Goal: Task Accomplishment & Management: Manage account settings

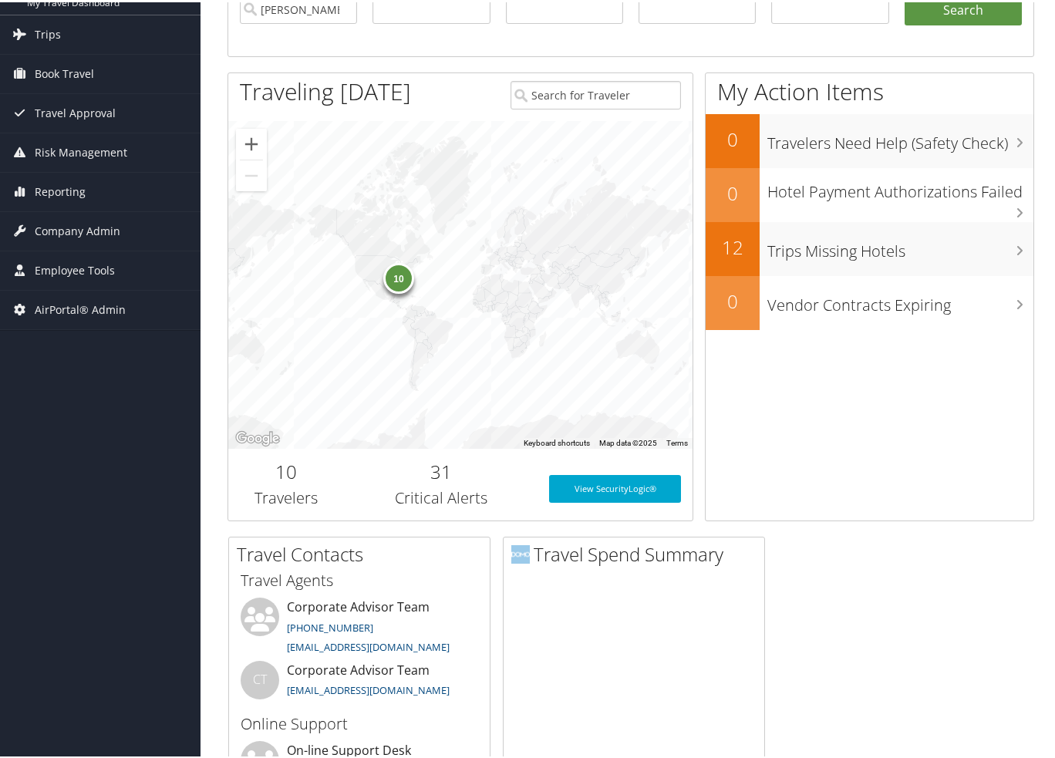
scroll to position [154, 0]
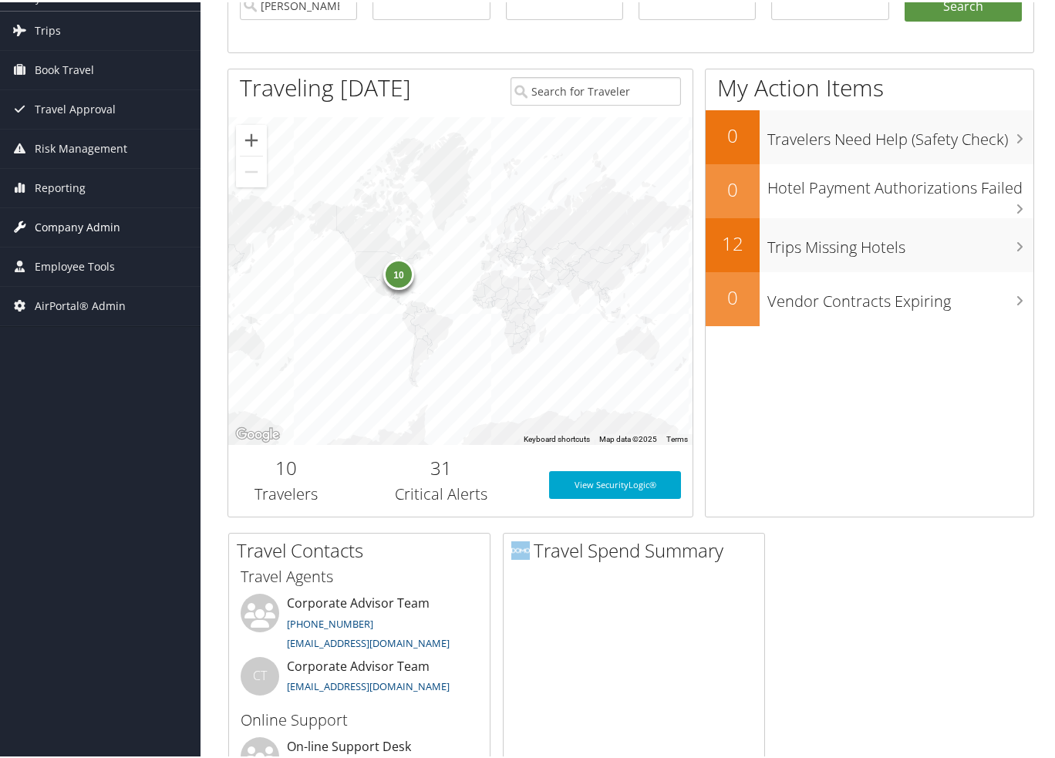
click at [81, 218] on span "Company Admin" at bounding box center [78, 225] width 86 height 39
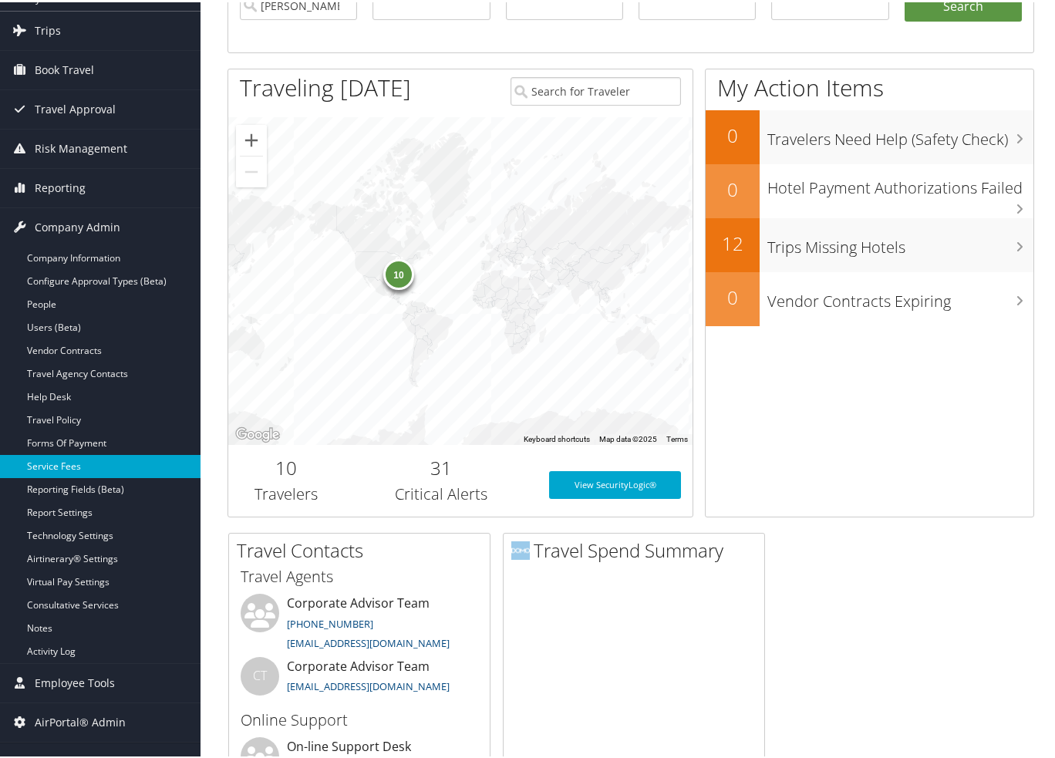
click at [59, 473] on link "Service Fees" at bounding box center [100, 464] width 201 height 23
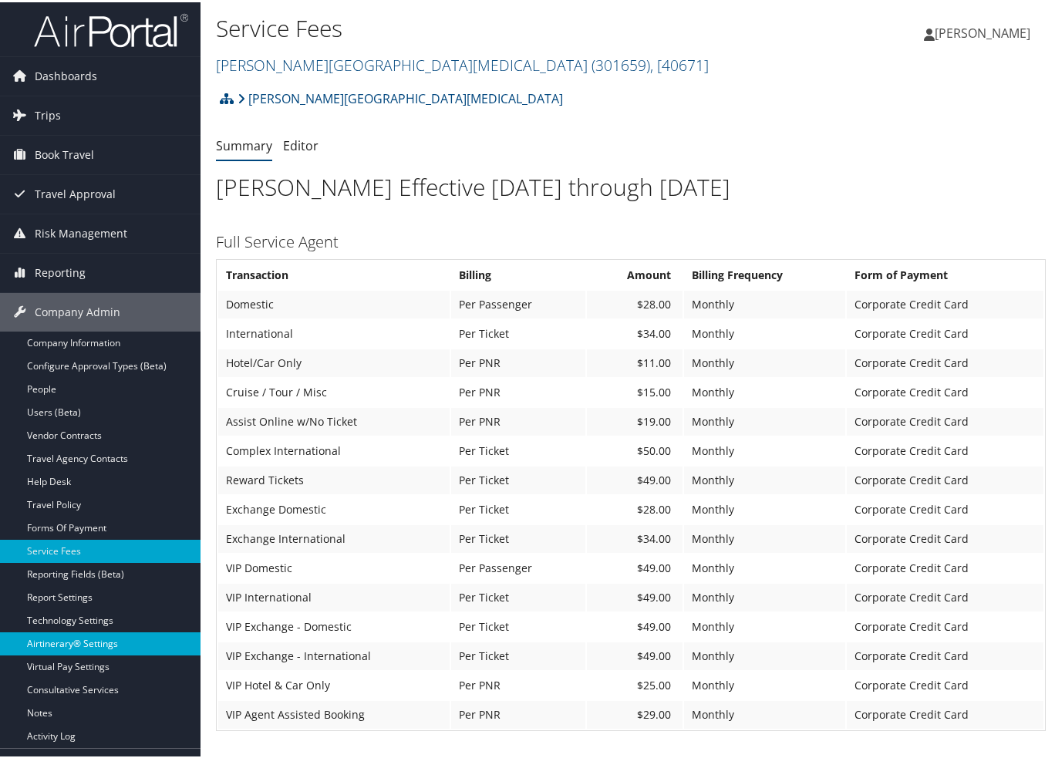
click at [84, 643] on link "Airtinerary® Settings" at bounding box center [100, 641] width 201 height 23
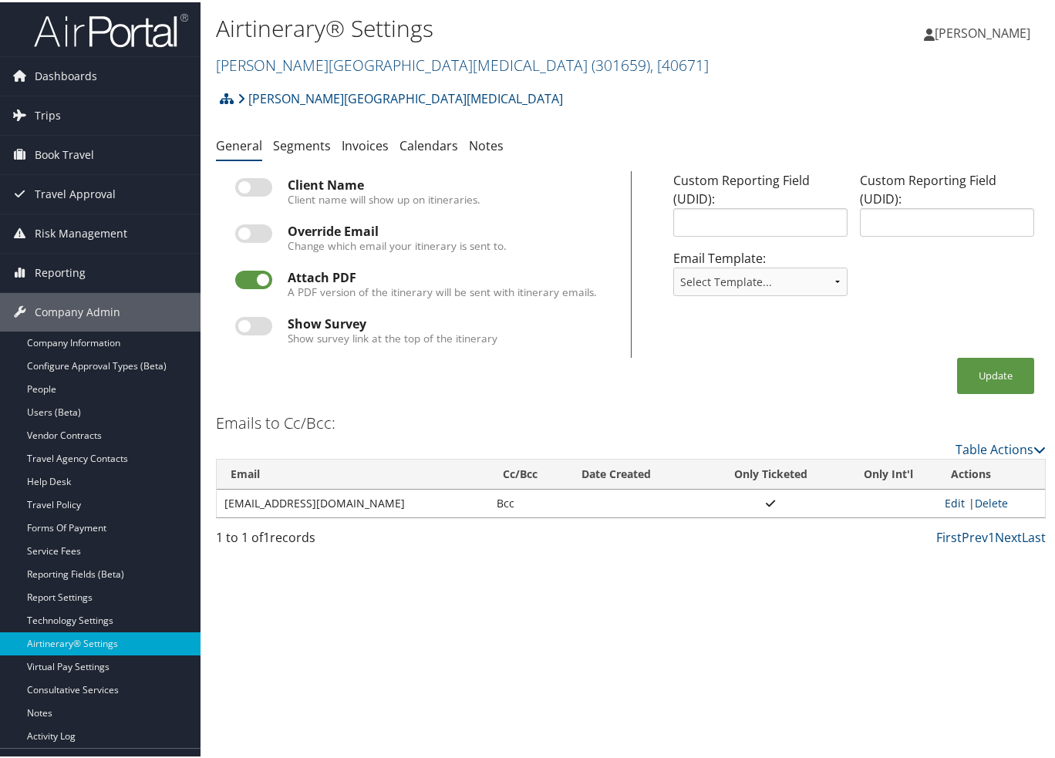
click at [947, 501] on link "Edit" at bounding box center [955, 501] width 20 height 15
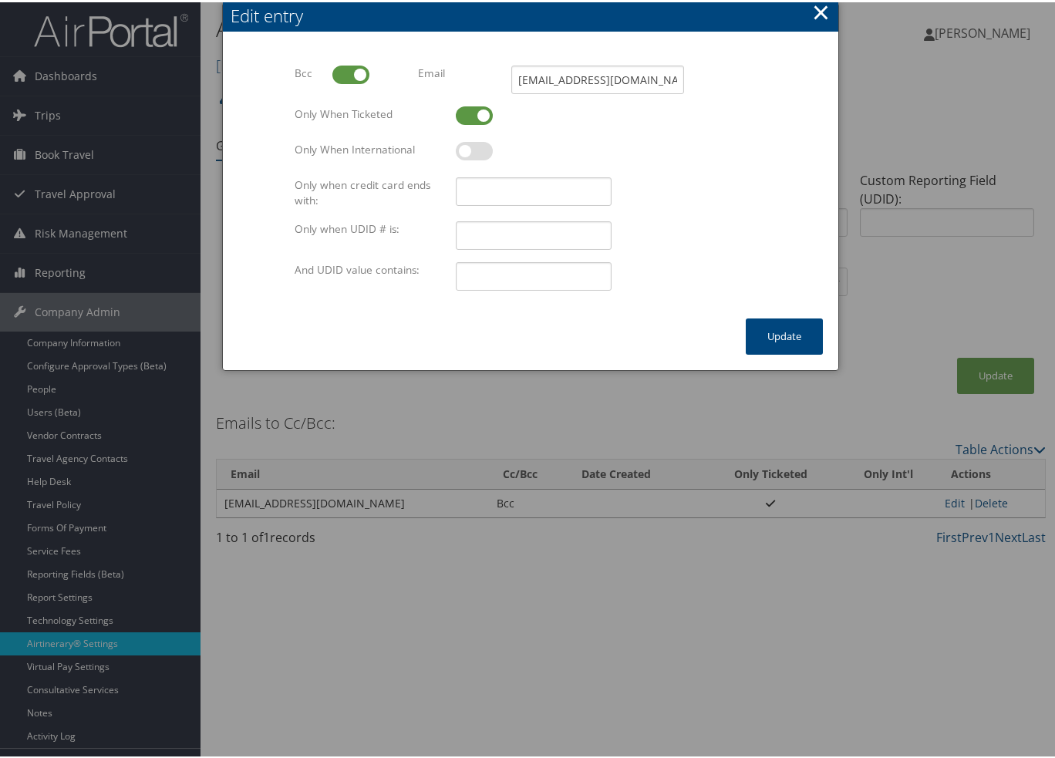
click at [815, 8] on button "×" at bounding box center [821, 10] width 18 height 31
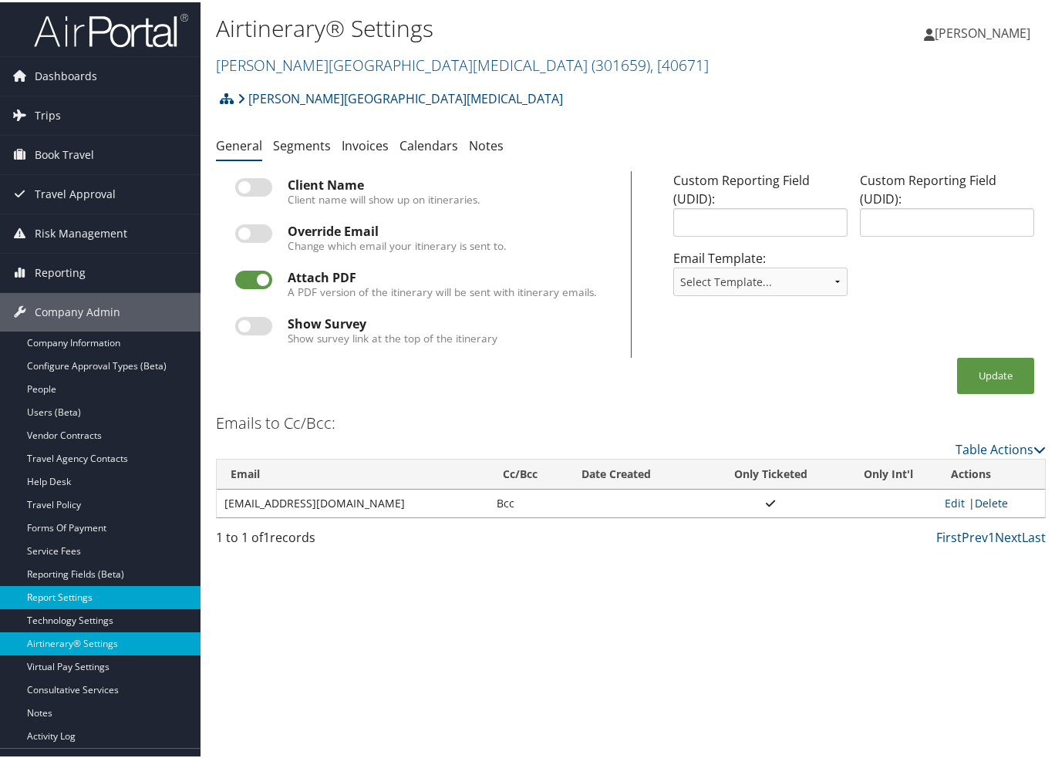
click at [61, 595] on link "Report Settings" at bounding box center [100, 595] width 201 height 23
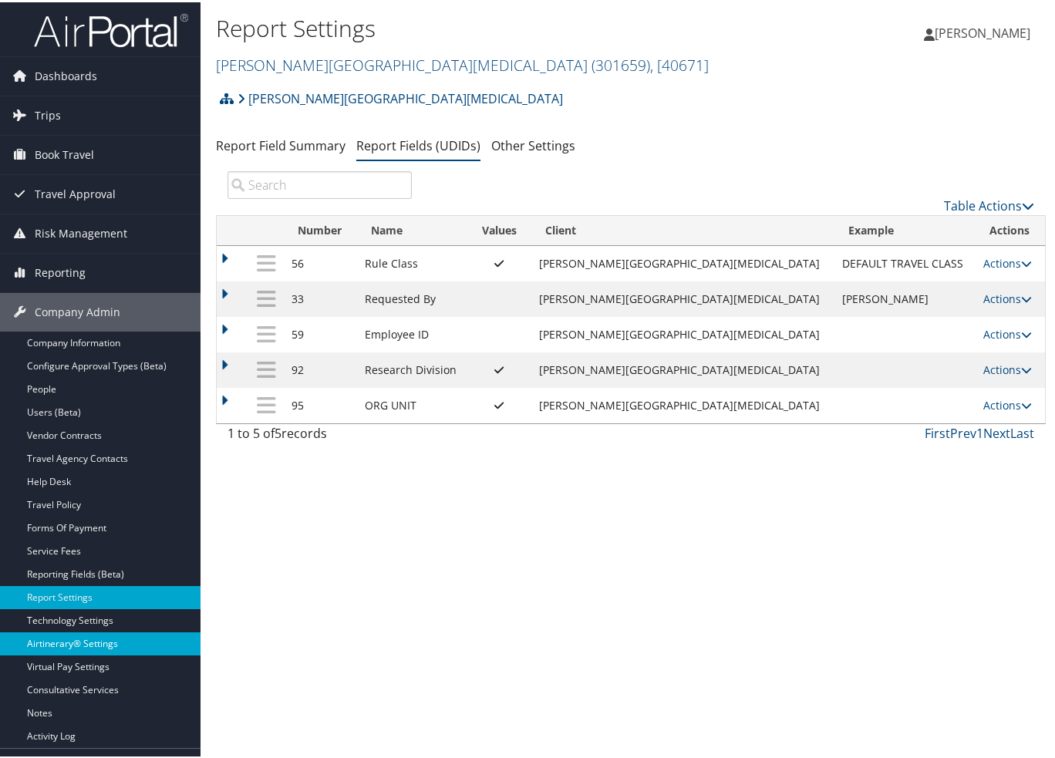
click at [59, 647] on link "Airtinerary® Settings" at bounding box center [100, 641] width 201 height 23
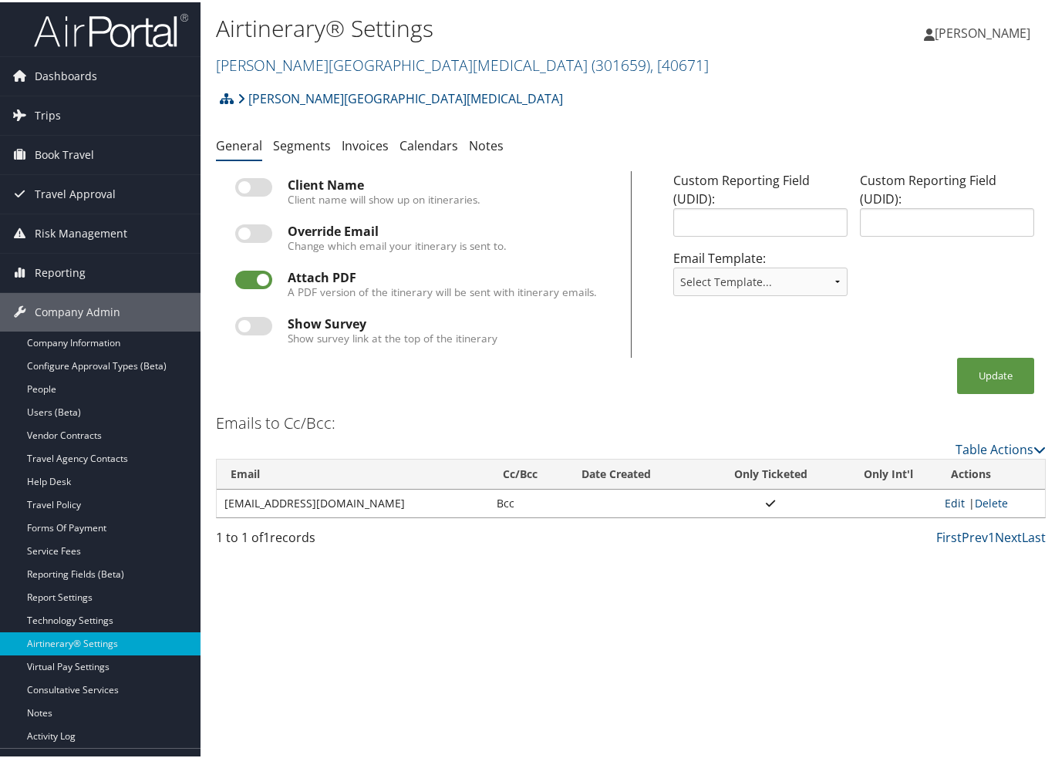
click at [945, 499] on link "Edit" at bounding box center [955, 501] width 20 height 15
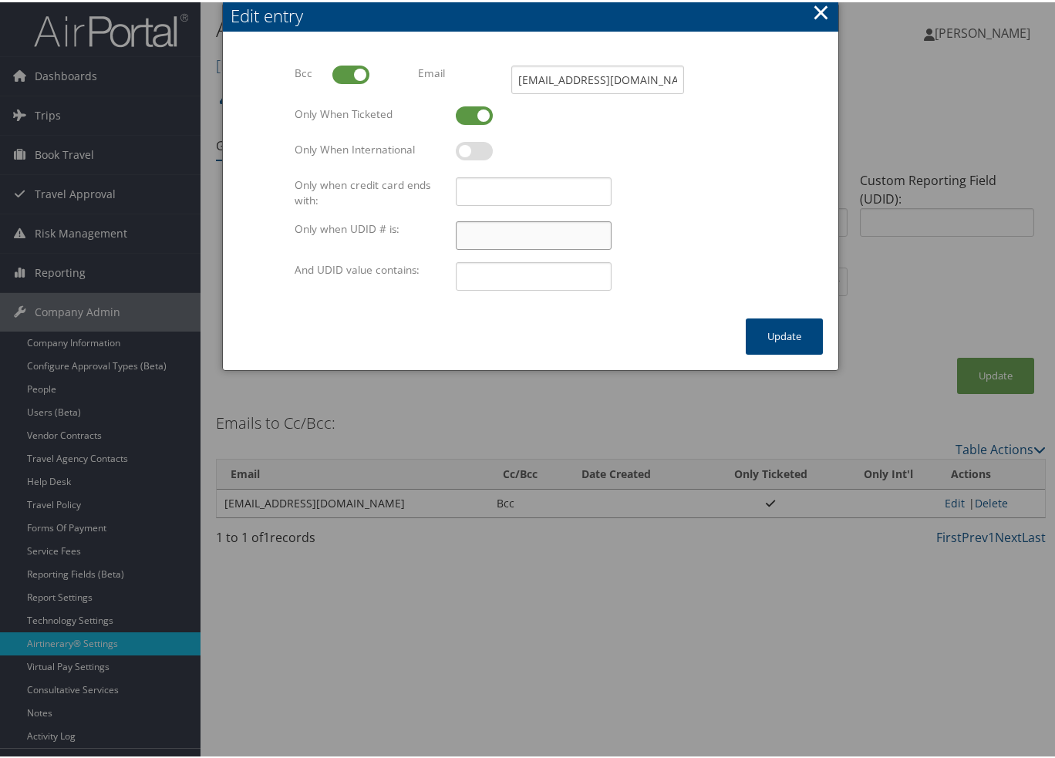
click at [471, 228] on input "Only when UDID # is:" at bounding box center [533, 233] width 155 height 29
type input "95"
type input "C"
type input "clinical"
click at [793, 331] on button "Update" at bounding box center [784, 334] width 77 height 36
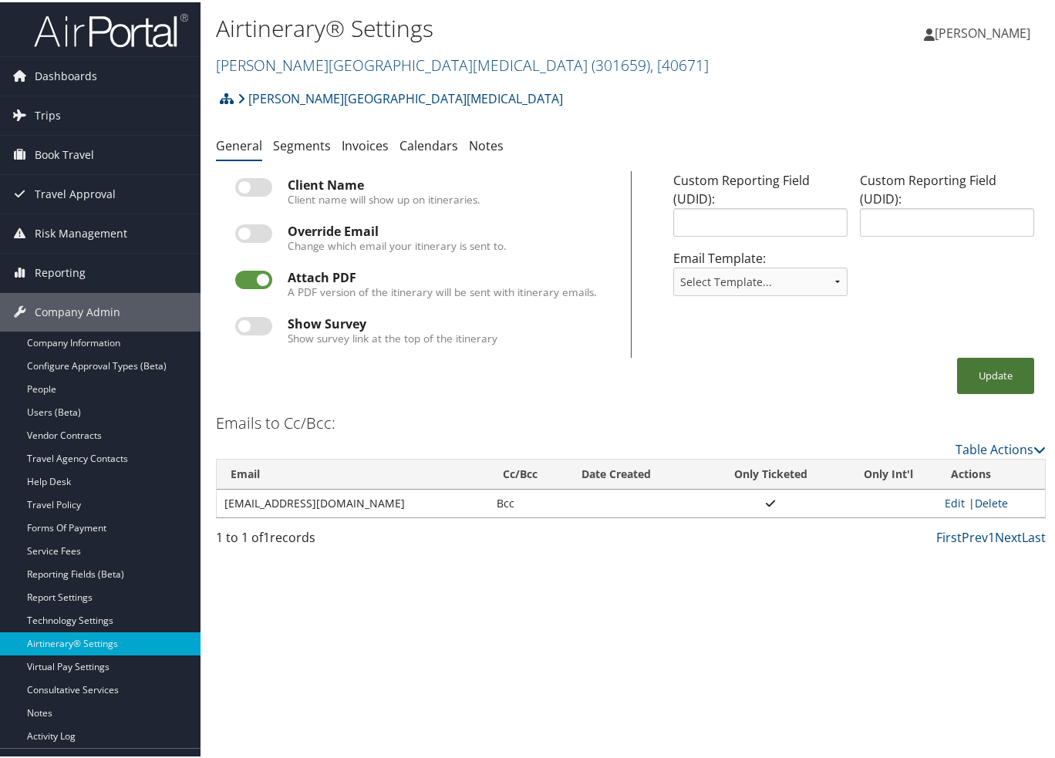
click at [984, 376] on button "Update" at bounding box center [995, 374] width 77 height 36
click at [968, 366] on button "Update" at bounding box center [995, 374] width 77 height 36
click at [982, 374] on button "Update" at bounding box center [995, 374] width 77 height 36
click at [994, 450] on link "Table Actions" at bounding box center [1001, 447] width 90 height 17
click at [976, 464] on link "Add New Cc Email" at bounding box center [937, 470] width 203 height 26
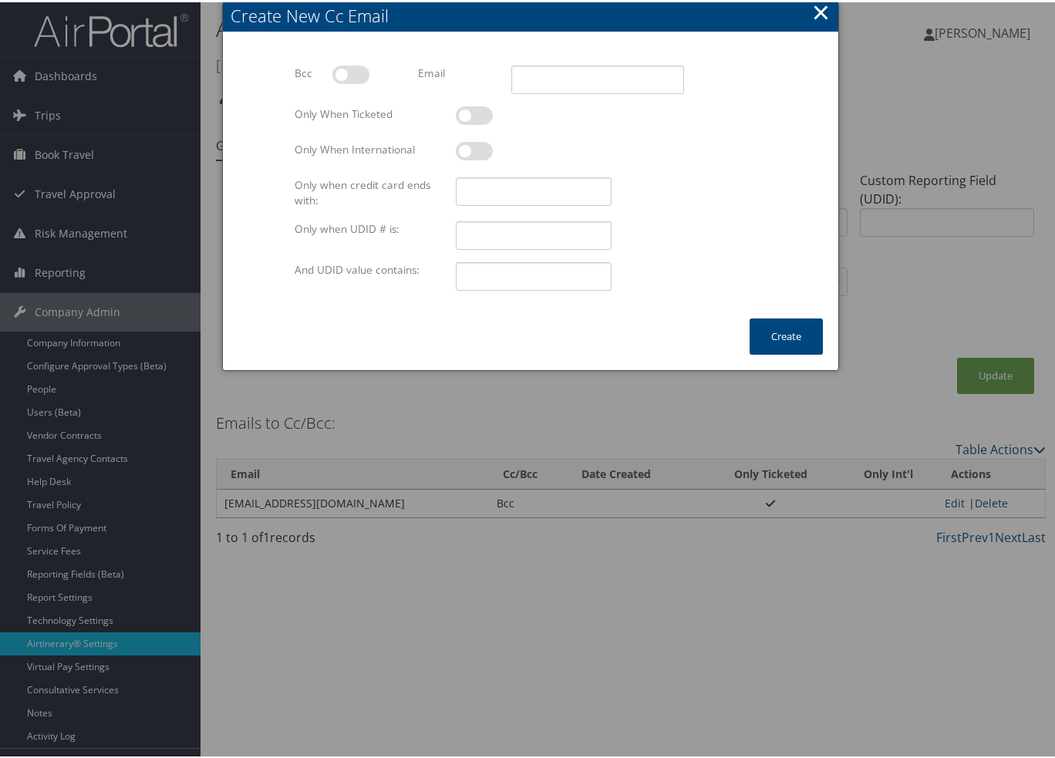
click at [400, 509] on div at bounding box center [530, 379] width 1061 height 758
click at [527, 77] on input "Email" at bounding box center [597, 77] width 173 height 29
paste input "travel.scca@fredhutch.org"
type input "travel.scca@fredhutch.org"
click at [348, 77] on label at bounding box center [350, 72] width 37 height 19
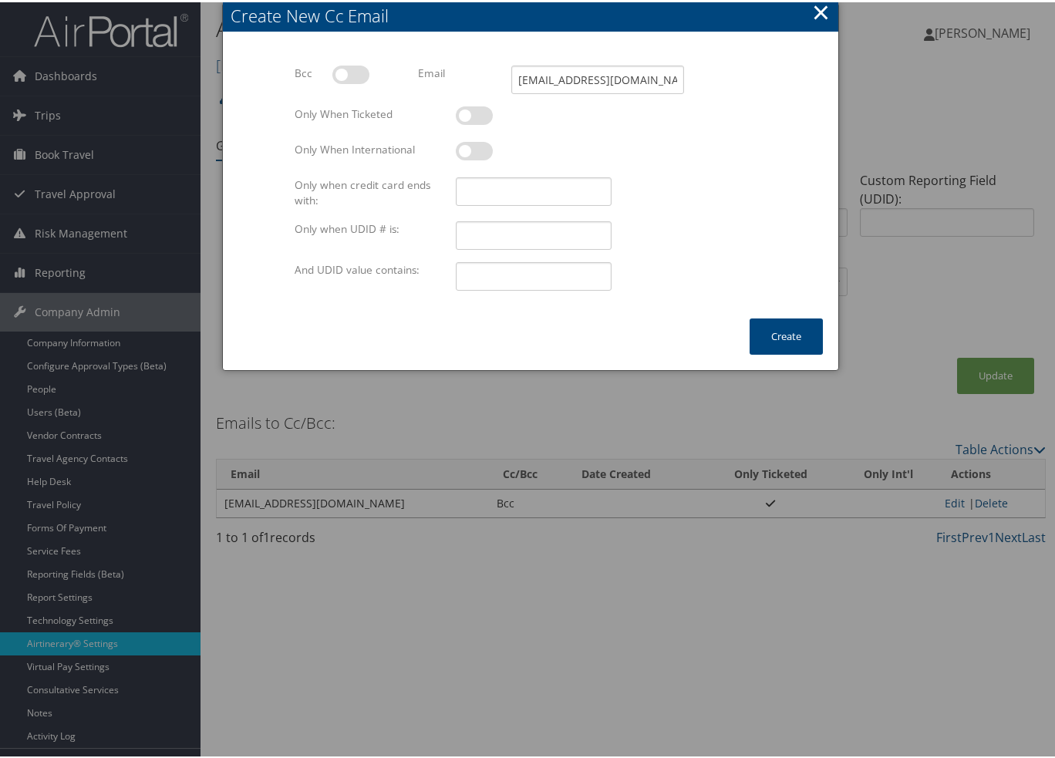
click at [348, 77] on input "checkbox" at bounding box center [345, 75] width 10 height 10
checkbox input "true"
click at [461, 116] on label at bounding box center [474, 113] width 37 height 19
click at [464, 116] on input "checkbox" at bounding box center [469, 116] width 10 height 10
checkbox input "true"
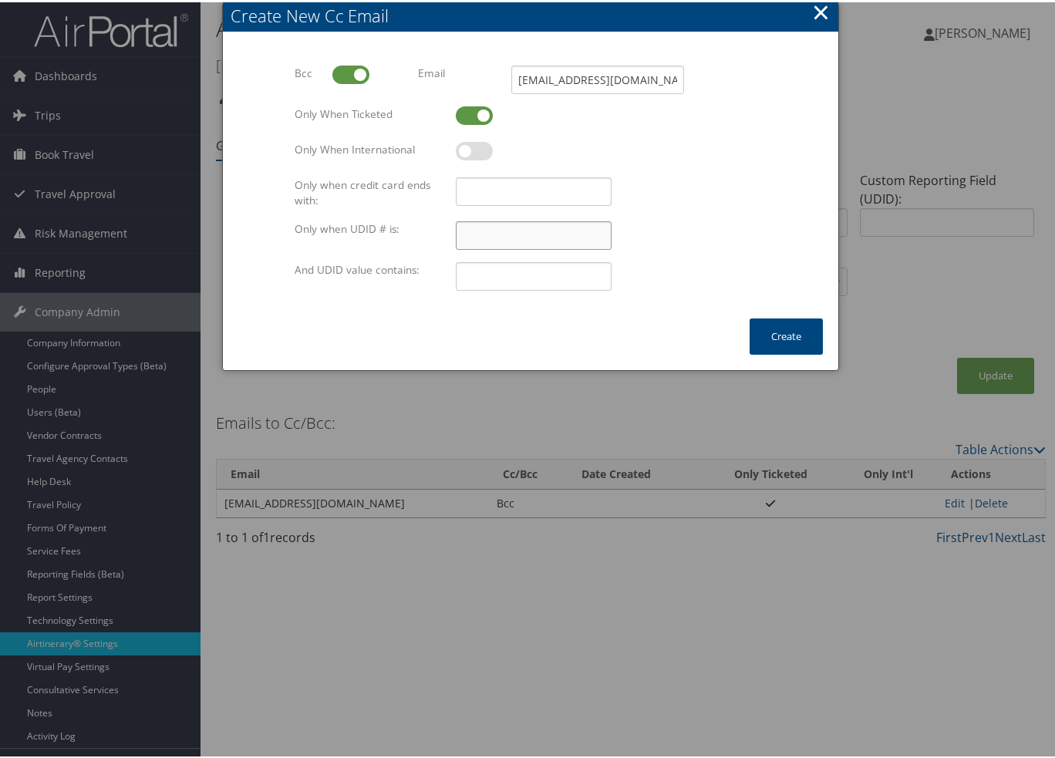
click at [473, 226] on input "Only when UDID # is:" at bounding box center [533, 233] width 155 height 29
type input "95"
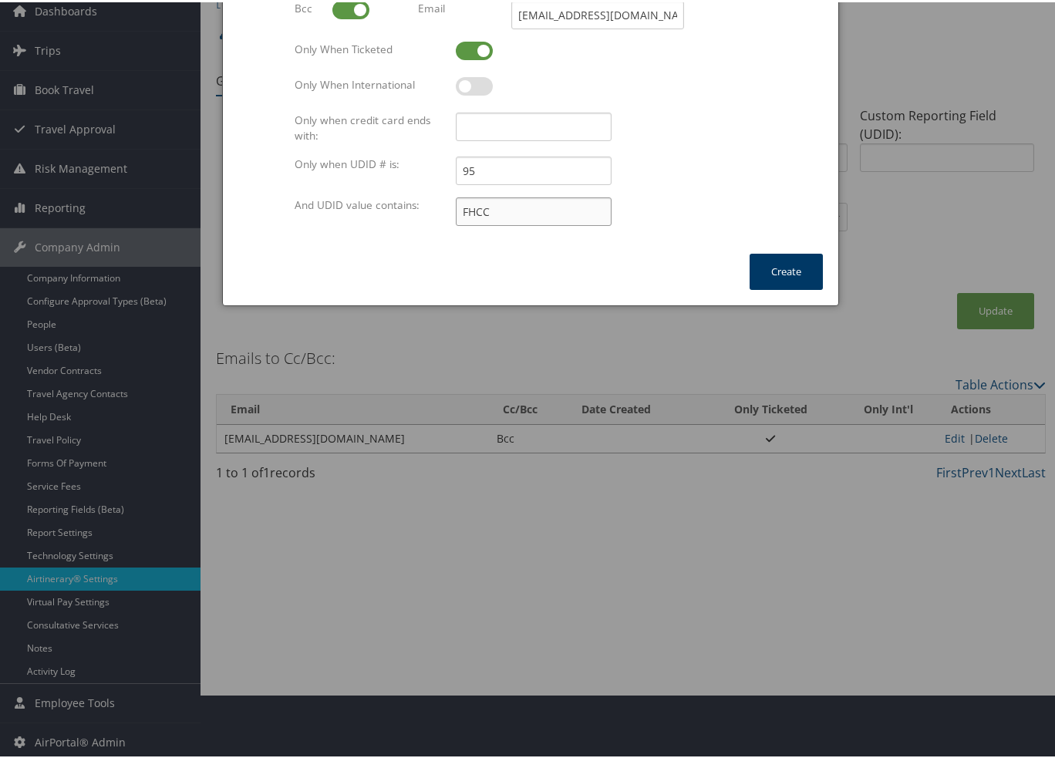
type input "FHCC"
click at [784, 274] on button "Create" at bounding box center [786, 269] width 73 height 36
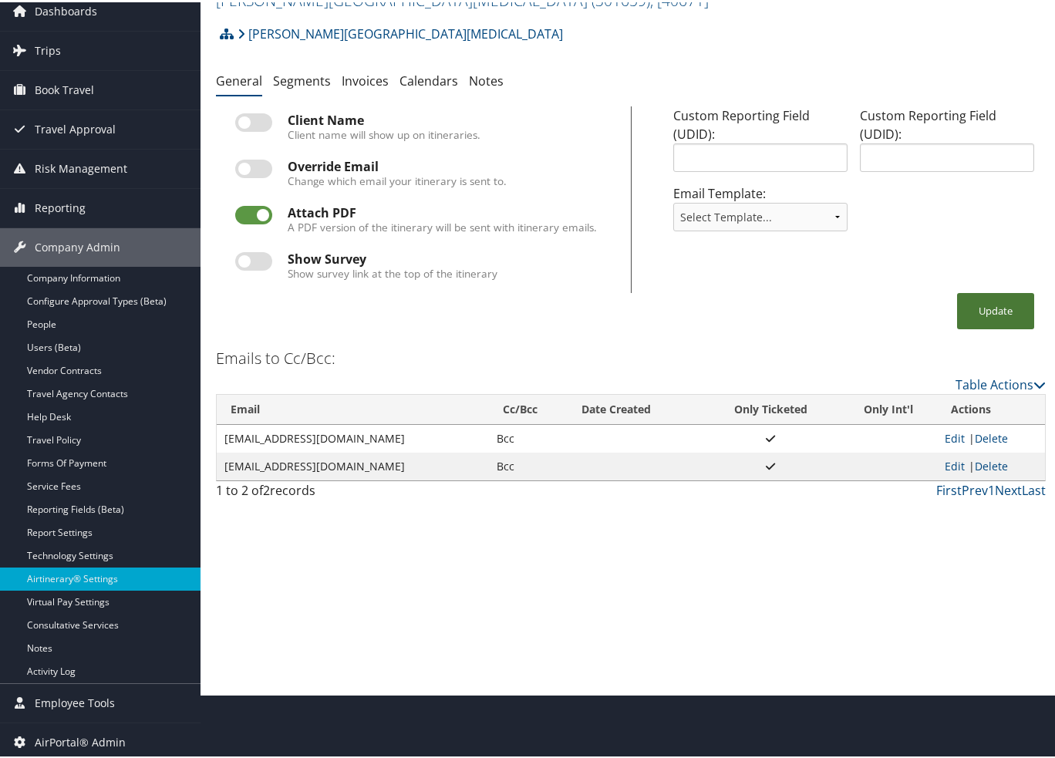
click at [979, 322] on button "Update" at bounding box center [995, 309] width 77 height 36
click at [987, 382] on link "Table Actions" at bounding box center [1001, 382] width 90 height 17
click at [986, 399] on link "Add New Cc Email" at bounding box center [937, 406] width 203 height 26
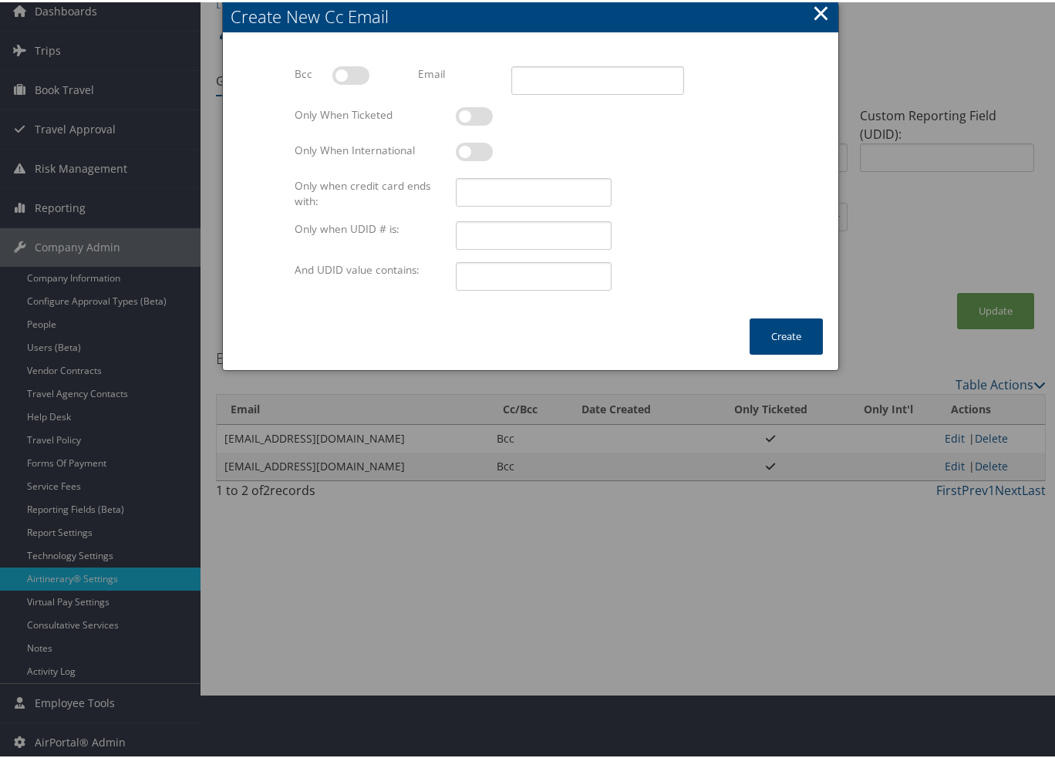
click at [351, 76] on label at bounding box center [350, 73] width 37 height 19
click at [350, 76] on input "checkbox" at bounding box center [345, 76] width 10 height 10
checkbox input "true"
click at [527, 72] on input "Email" at bounding box center [597, 78] width 173 height 29
click at [553, 76] on input "Email" at bounding box center [597, 78] width 173 height 29
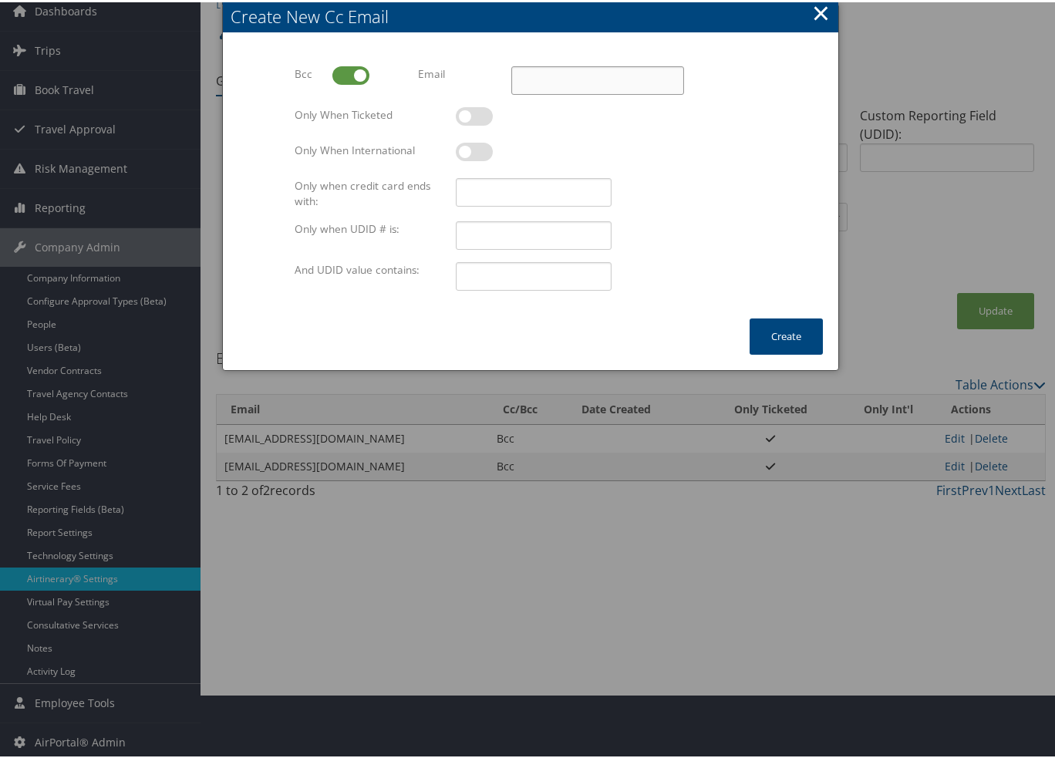
paste input "Travelmanager@fredhutch.org"
type input "Travelmanager@fredhutch.org"
click at [496, 240] on input "Only when UDID # is:" at bounding box center [533, 233] width 155 height 29
type input "95"
type input "Research"
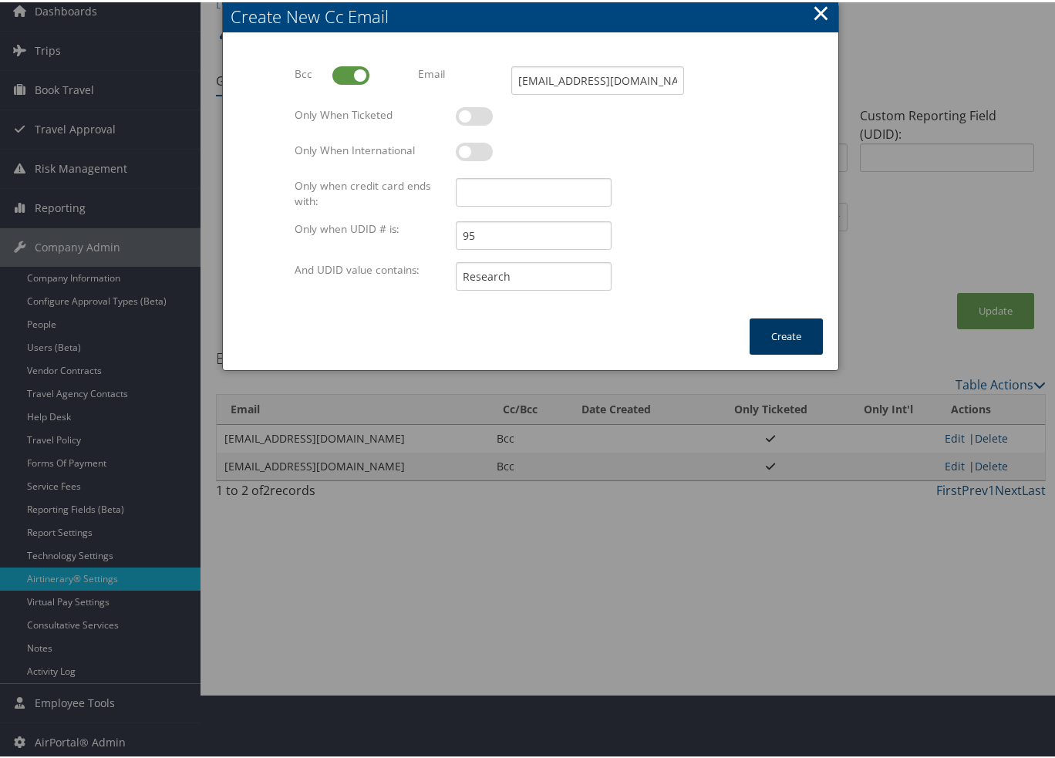
click at [801, 347] on button "Create" at bounding box center [786, 334] width 73 height 36
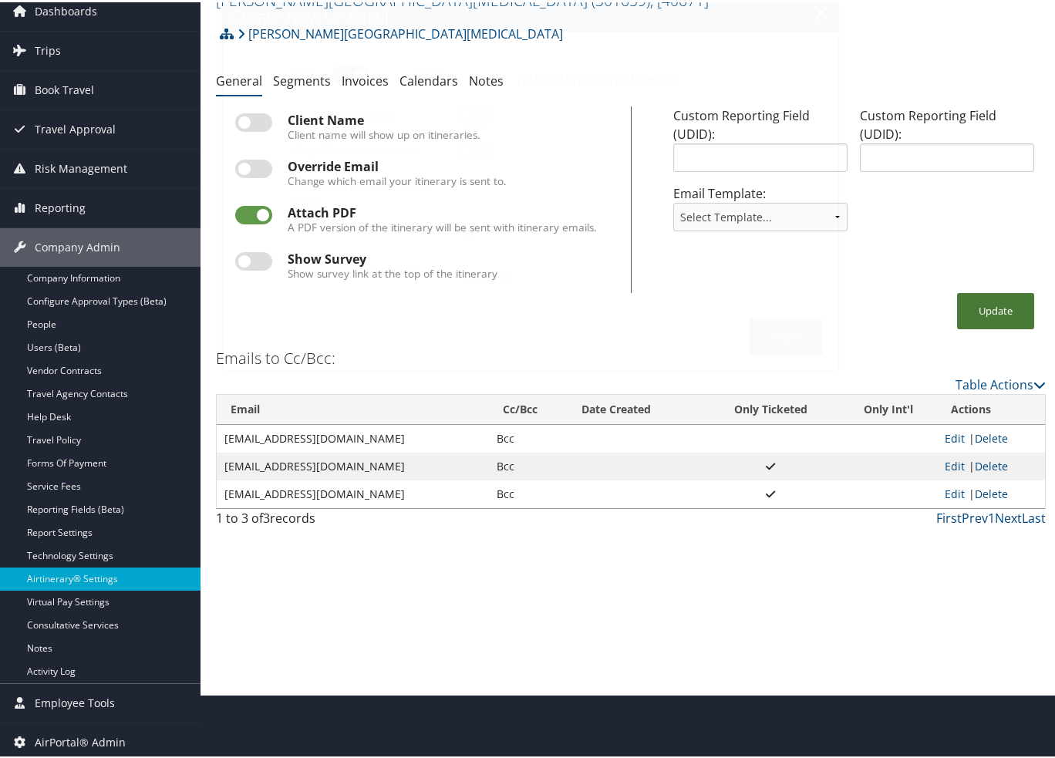
click at [993, 304] on button "Update" at bounding box center [995, 309] width 77 height 36
click at [979, 393] on th "Actions" at bounding box center [991, 408] width 108 height 30
click at [978, 382] on link "Table Actions" at bounding box center [1001, 382] width 90 height 17
click at [980, 398] on link "Add New Cc Email" at bounding box center [937, 406] width 203 height 26
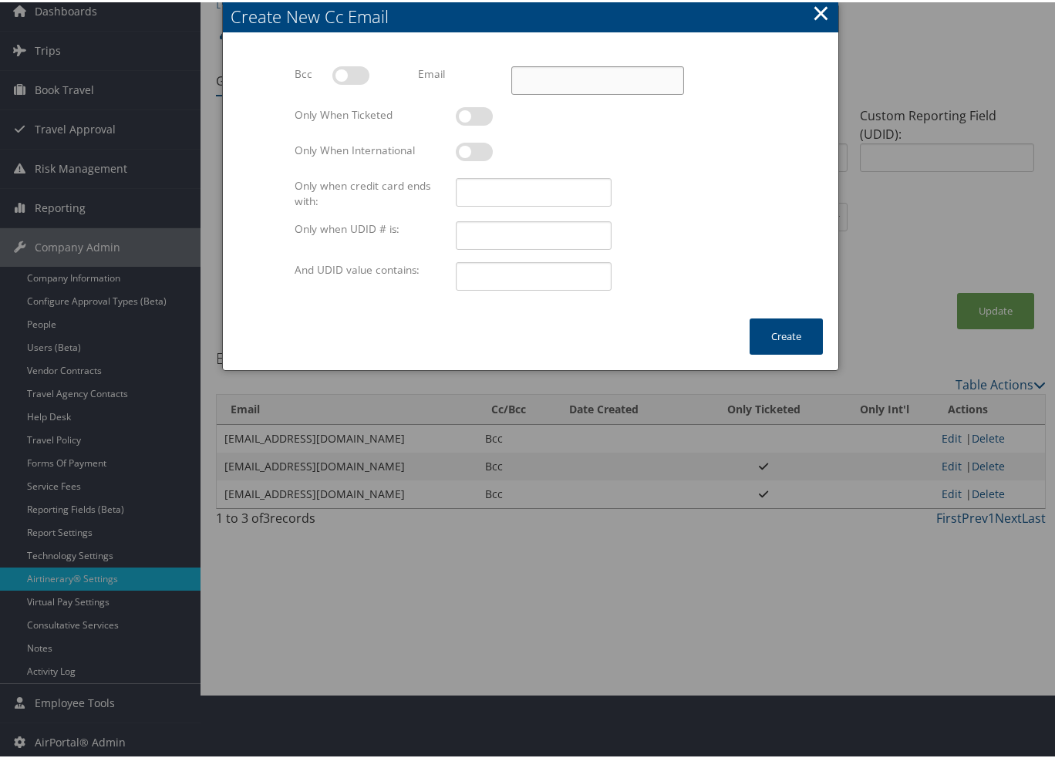
click at [538, 85] on input "Email" at bounding box center [597, 78] width 173 height 29
paste input "Travelmanager@fredhutch.org"
type input "Travelmanager@fredhutch.org"
click at [345, 69] on label at bounding box center [350, 73] width 37 height 19
click at [345, 71] on input "checkbox" at bounding box center [345, 76] width 10 height 10
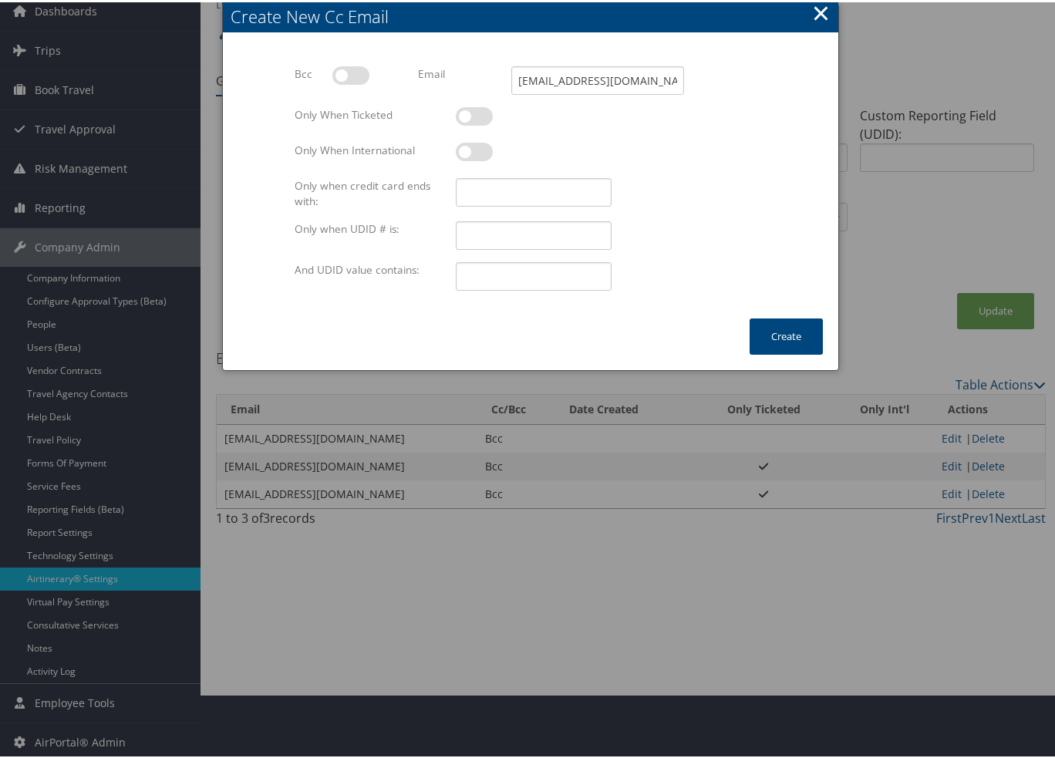
checkbox input "true"
click at [463, 110] on label at bounding box center [474, 114] width 37 height 19
click at [464, 112] on input "checkbox" at bounding box center [469, 117] width 10 height 10
checkbox input "true"
click at [494, 235] on input "Only when UDID # is:" at bounding box center [533, 233] width 155 height 29
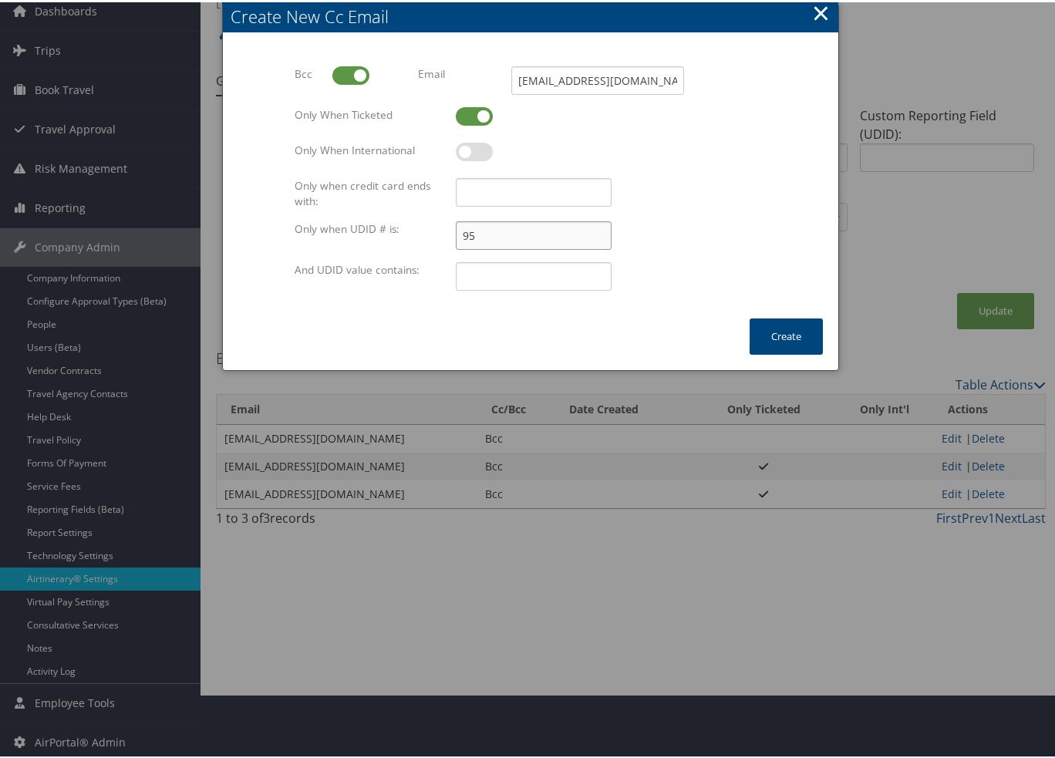
type input "95"
type input "FHCC"
click at [787, 336] on button "Create" at bounding box center [786, 334] width 73 height 36
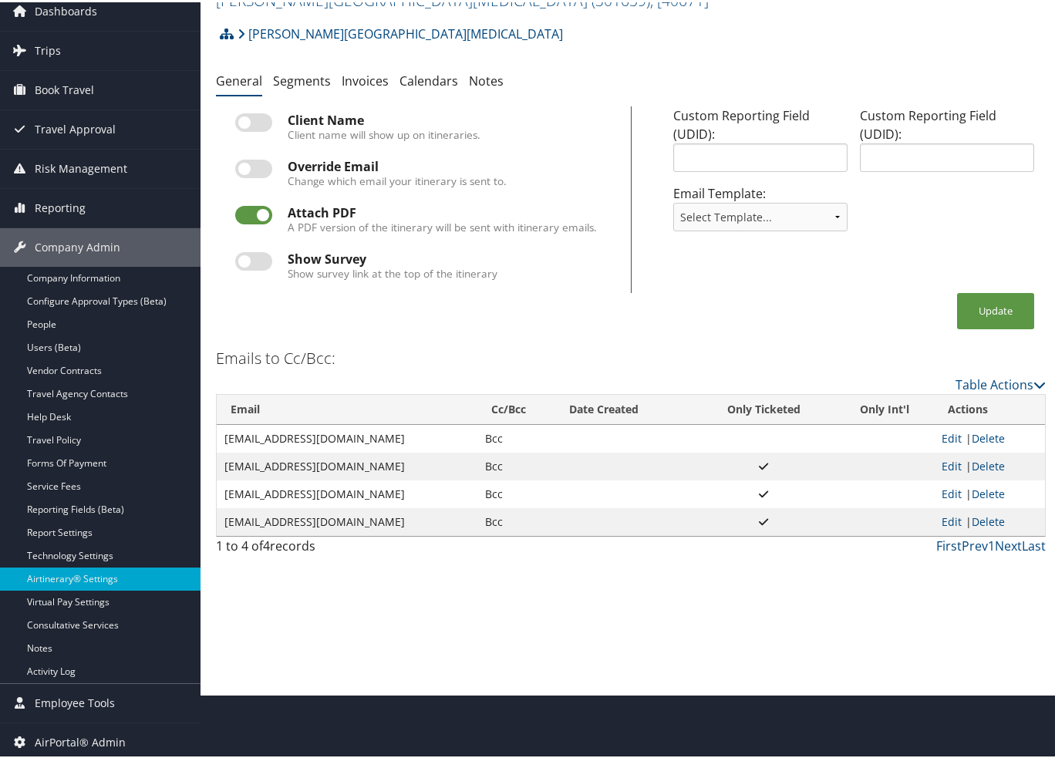
click at [678, 648] on div "Airtinerary® Settings Fred Hutchinson Cancer Center ( 301659 ) , [ 40671 ] Fred…" at bounding box center [631, 314] width 861 height 758
drag, startPoint x: 944, startPoint y: 434, endPoint x: 894, endPoint y: 418, distance: 52.7
click at [944, 434] on link "Edit" at bounding box center [952, 436] width 20 height 15
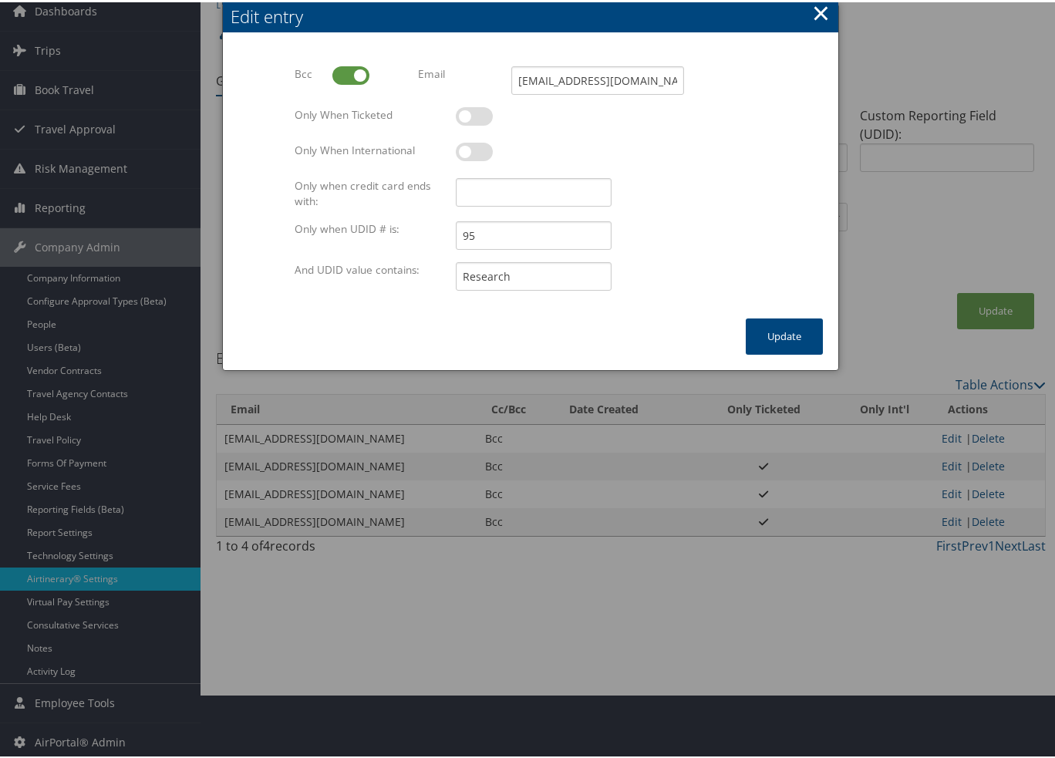
click at [471, 120] on label at bounding box center [474, 114] width 37 height 19
click at [471, 120] on input "checkbox" at bounding box center [469, 117] width 10 height 10
checkbox input "true"
click at [754, 325] on button "Update" at bounding box center [784, 334] width 77 height 36
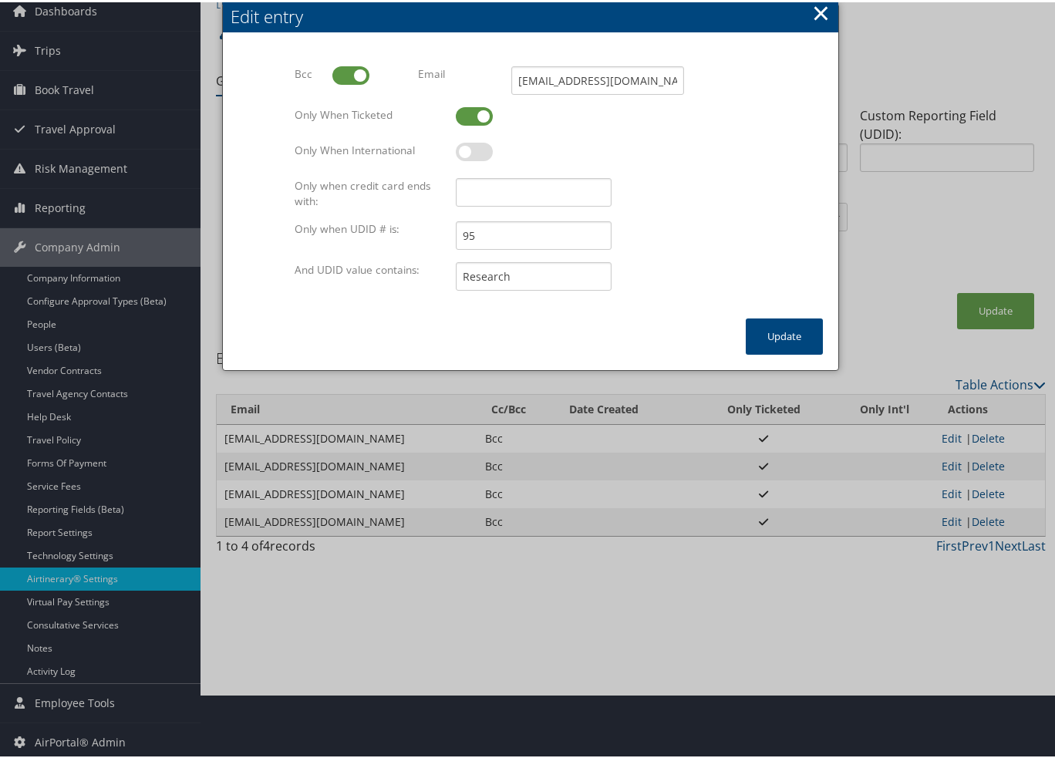
click at [580, 623] on div at bounding box center [530, 379] width 1061 height 758
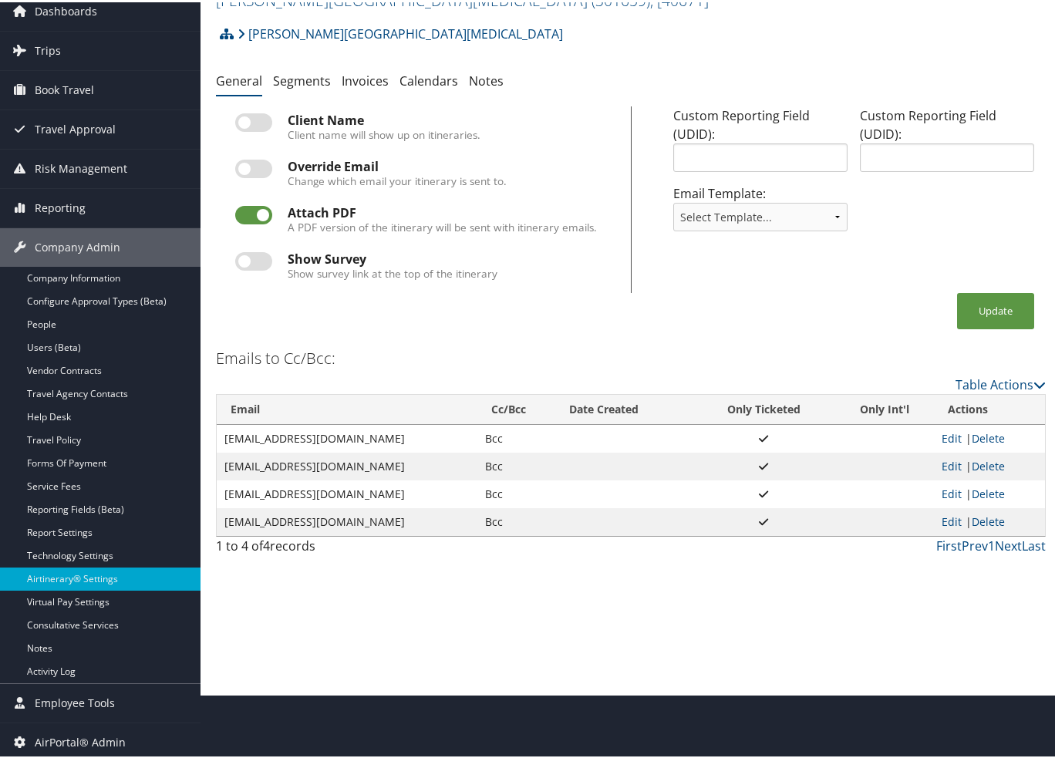
click at [580, 623] on div "Airtinerary® Settings Fred Hutchinson Cancer Center ( 301659 ) , [ 40671 ] Fred…" at bounding box center [631, 314] width 861 height 758
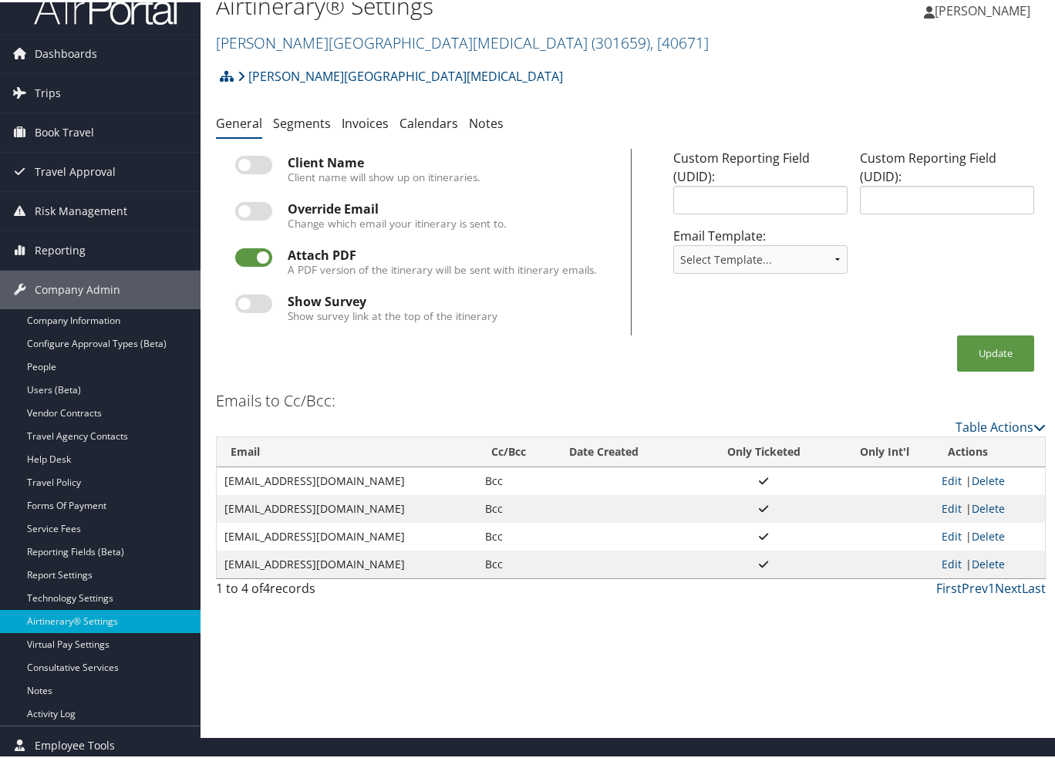
scroll to position [0, 0]
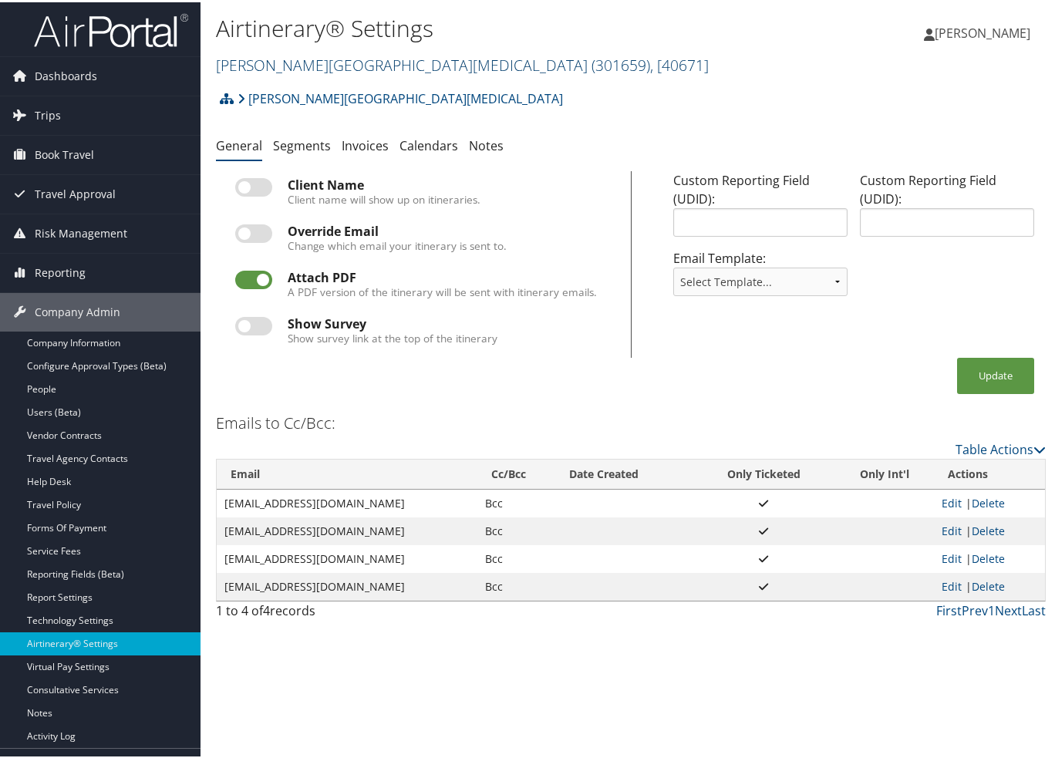
click at [241, 61] on link "Fred Hutchinson Cancer Center ( 301659 ) , [ 40671 ]" at bounding box center [462, 62] width 493 height 21
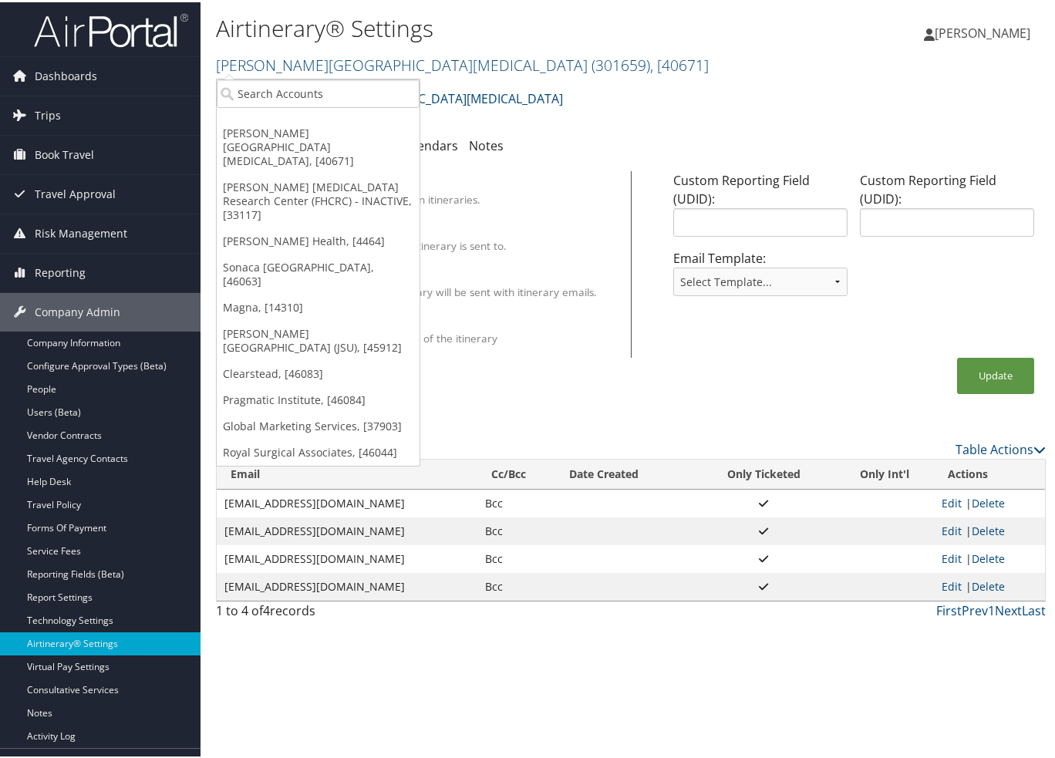
click at [242, 75] on div "Airtinerary® Settings Fred Hutchinson Cancer Center ( 301659 ) , [ 40671 ] Fred…" at bounding box center [492, 44] width 553 height 73
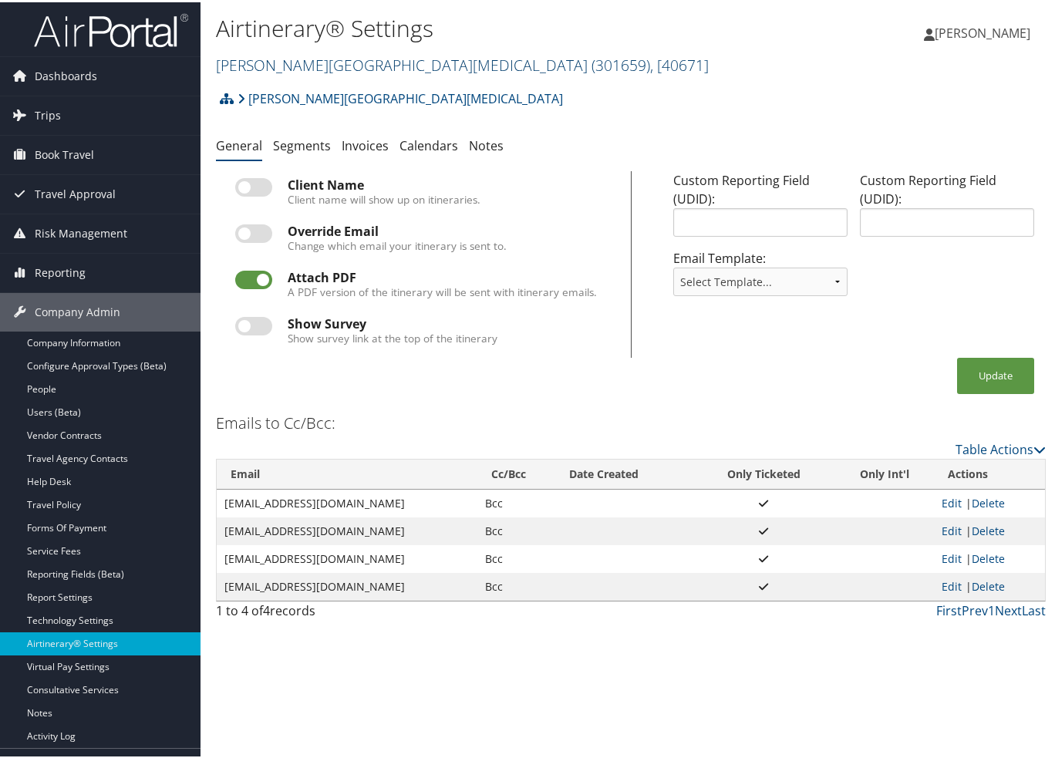
click at [244, 61] on link "Fred Hutchinson Cancer Center ( 301659 ) , [ 40671 ]" at bounding box center [462, 62] width 493 height 21
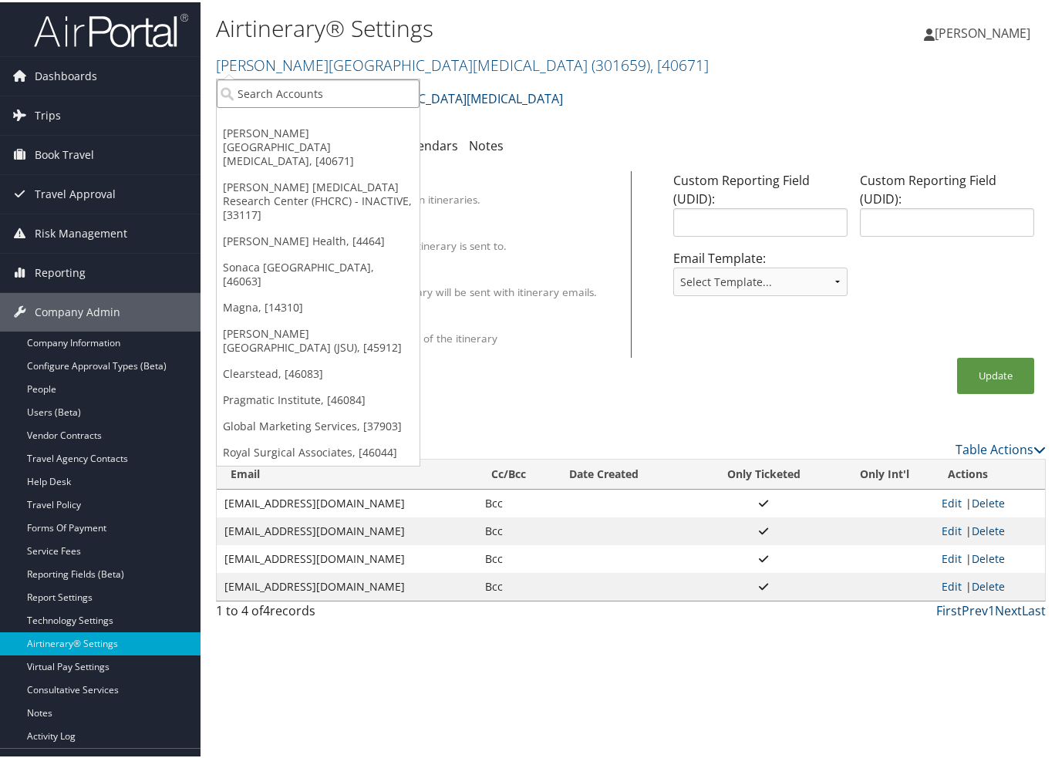
click at [250, 89] on input "search" at bounding box center [318, 91] width 203 height 29
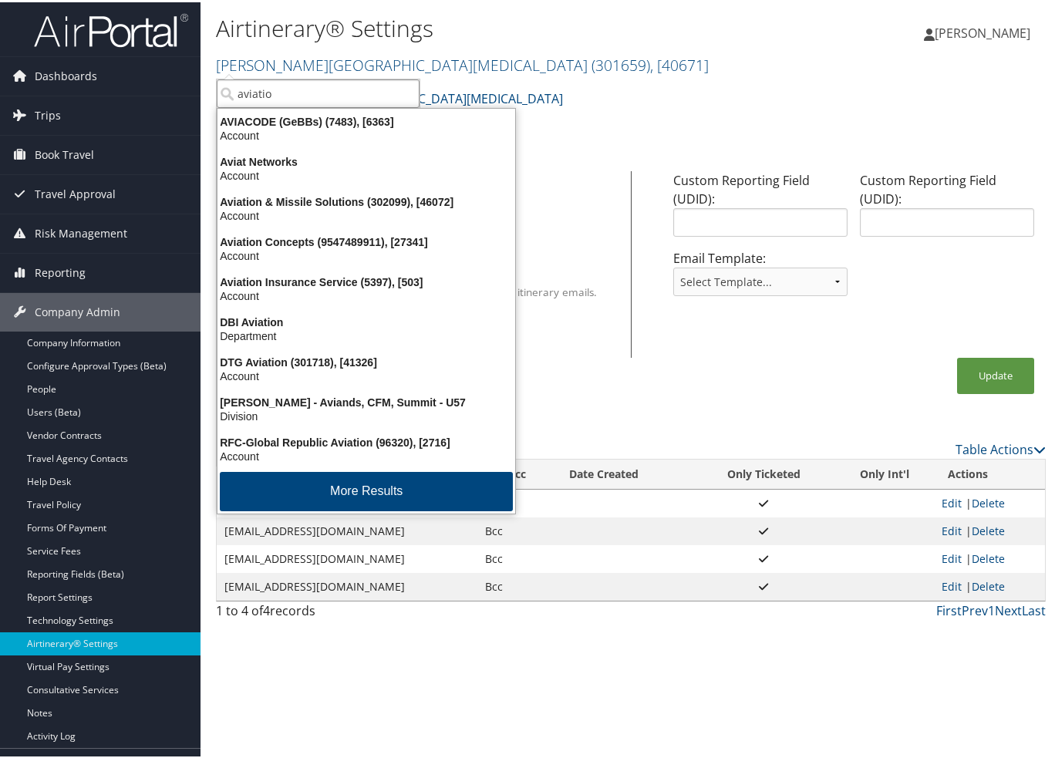
type input "aviation"
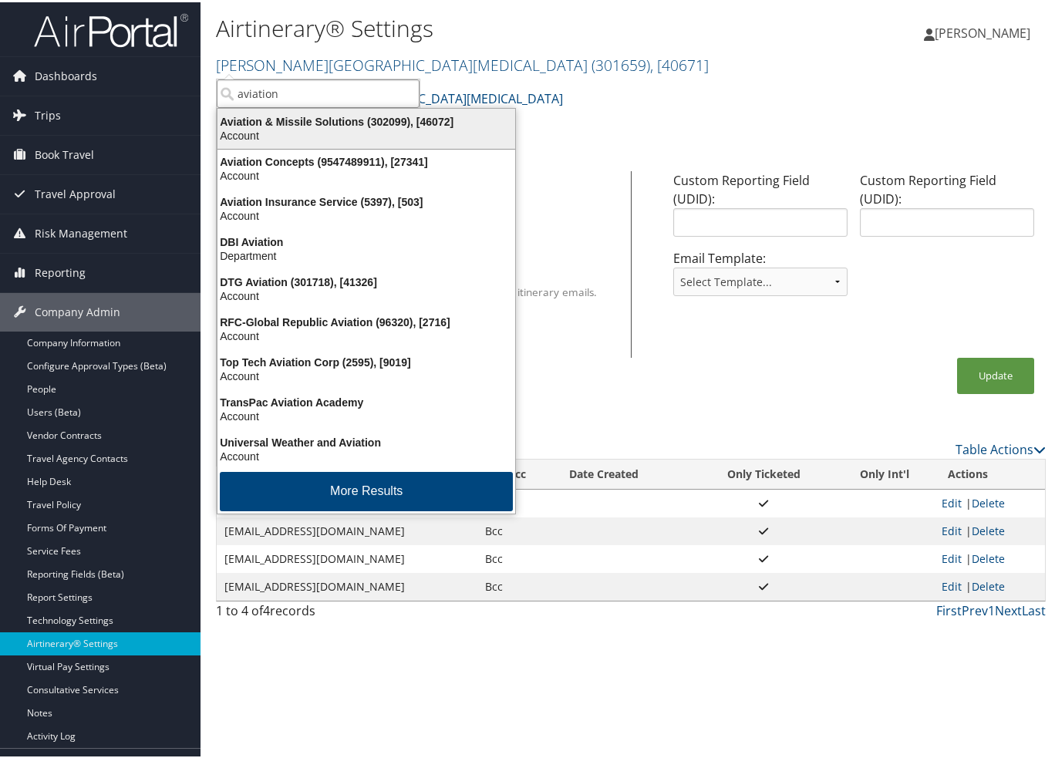
click at [282, 132] on div "Account" at bounding box center [366, 134] width 316 height 14
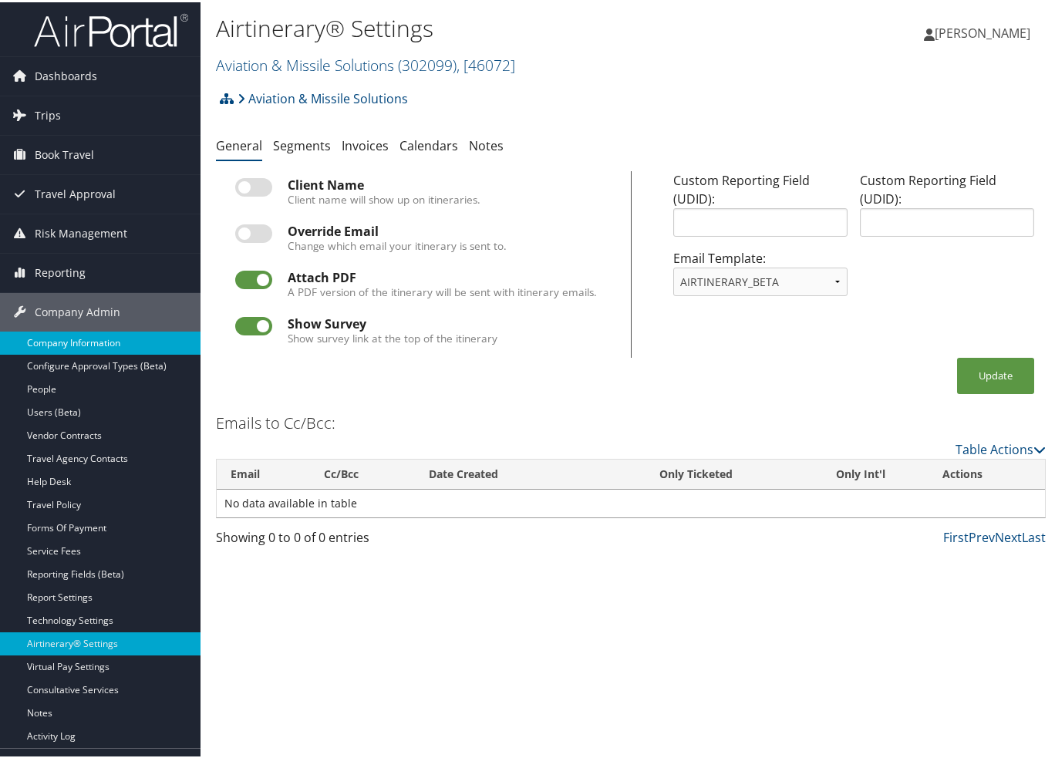
click at [53, 346] on link "Company Information" at bounding box center [100, 340] width 201 height 23
